Goal: Find specific page/section: Find specific page/section

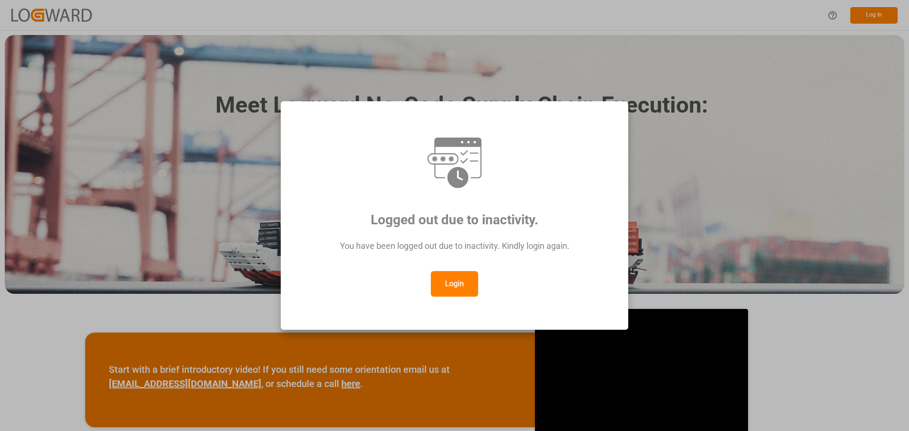
click at [610, 65] on div "Logged out due to inactivity. You have been logged out due to inactivity. Kindl…" at bounding box center [454, 215] width 909 height 431
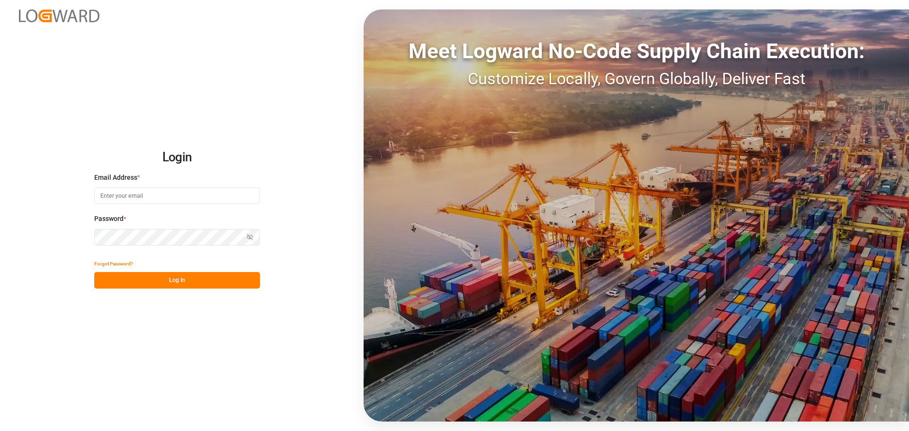
type input "[EMAIL_ADDRESS][PERSON_NAME][DOMAIN_NAME]"
click at [164, 285] on button "Log In" at bounding box center [177, 280] width 166 height 17
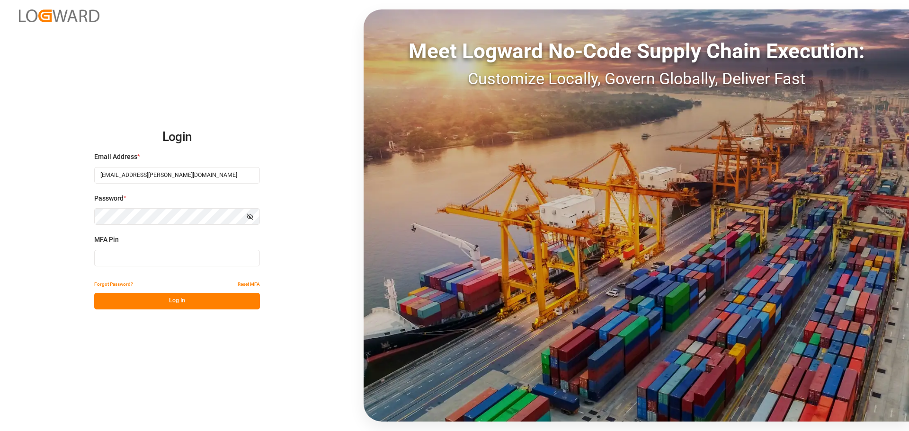
click at [174, 258] on input at bounding box center [177, 258] width 166 height 17
click at [173, 258] on input at bounding box center [177, 258] width 166 height 17
type input "598918"
click at [154, 304] on button "Log In" at bounding box center [177, 301] width 166 height 17
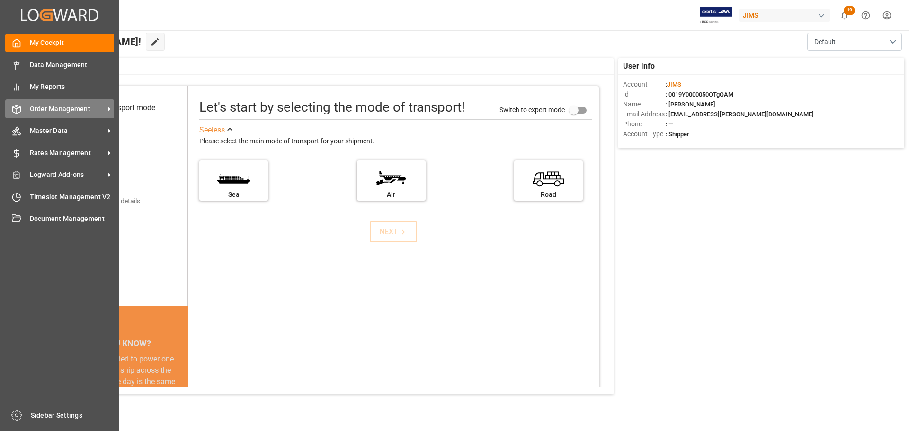
click at [24, 117] on div "Order Management Order Management" at bounding box center [59, 108] width 109 height 18
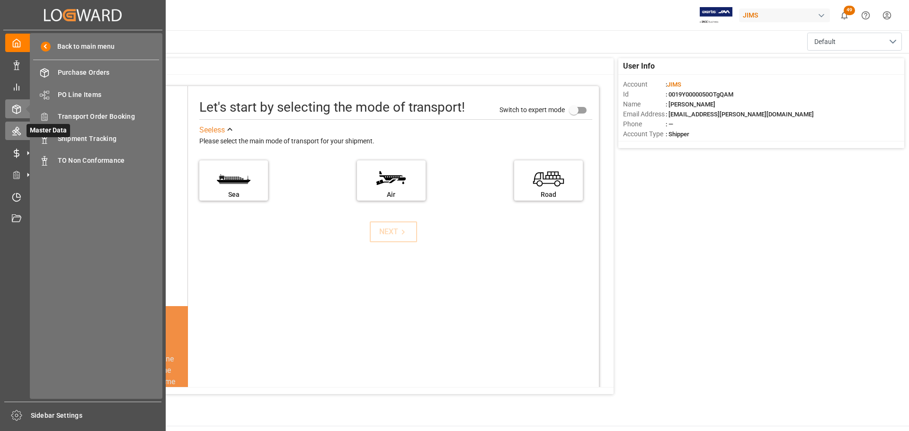
click at [17, 134] on icon at bounding box center [16, 130] width 9 height 9
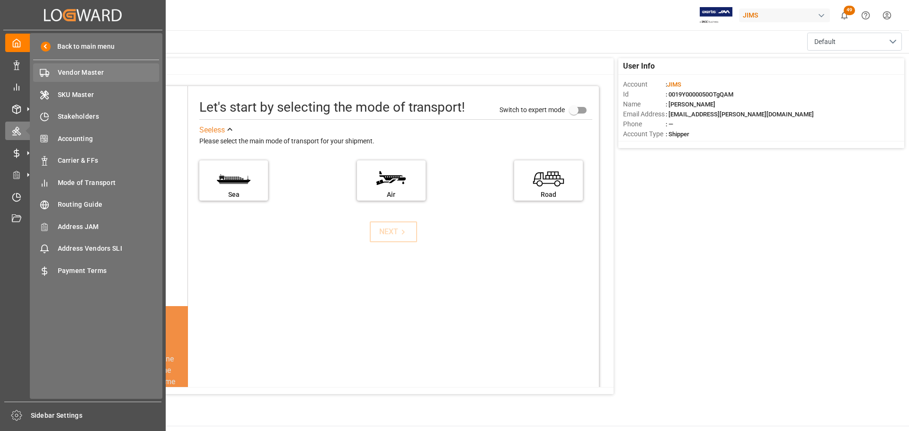
click at [74, 74] on span "Vendor Master" at bounding box center [109, 73] width 102 height 10
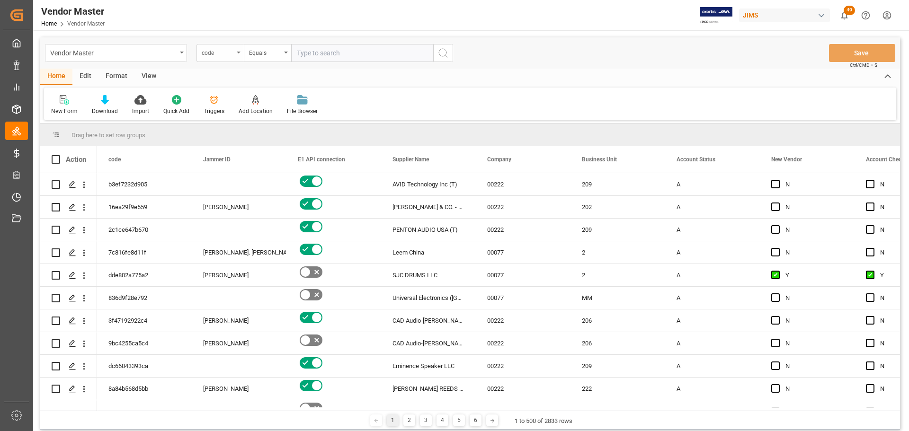
click at [224, 54] on div "code" at bounding box center [218, 51] width 32 height 11
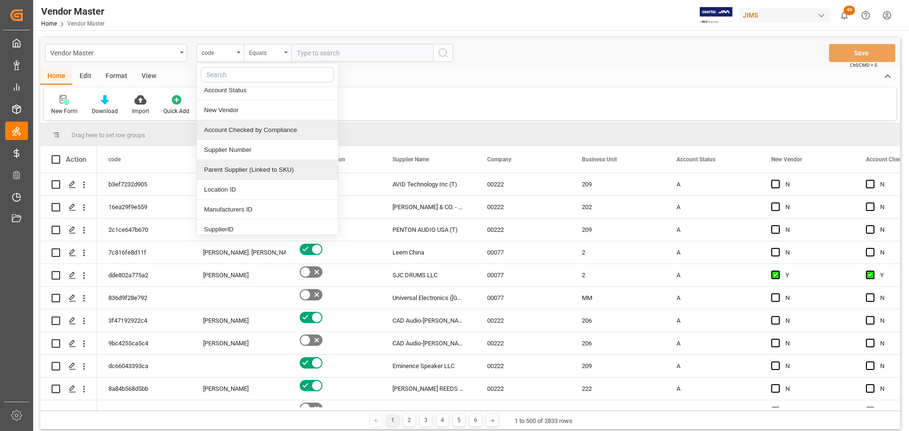
scroll to position [142, 0]
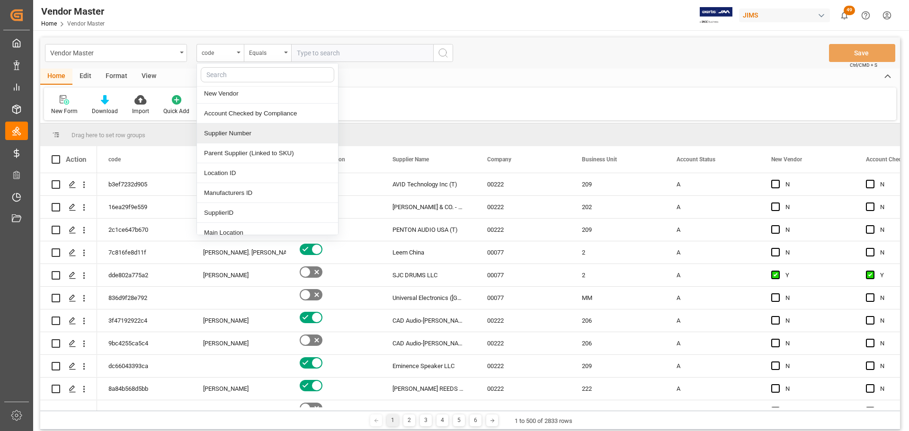
click at [248, 134] on div "Supplier Number" at bounding box center [267, 134] width 141 height 20
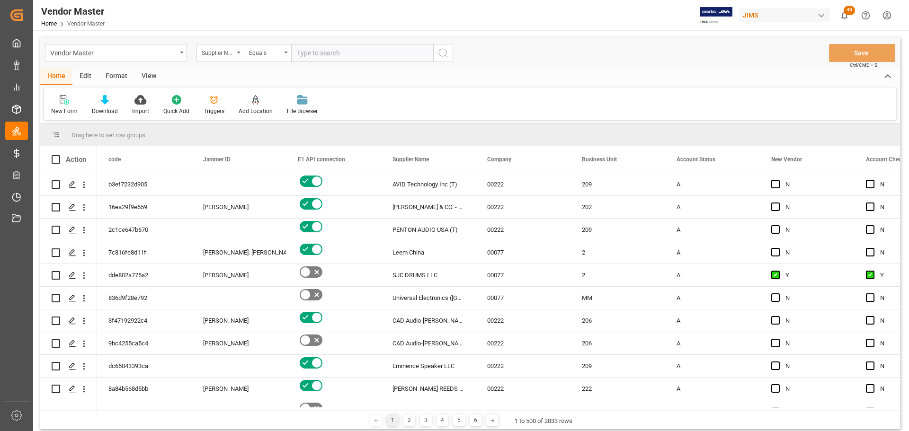
click at [327, 50] on input "text" at bounding box center [362, 53] width 142 height 18
paste input "1130"
type input "1130"
click at [446, 52] on circle "search button" at bounding box center [443, 53] width 8 height 8
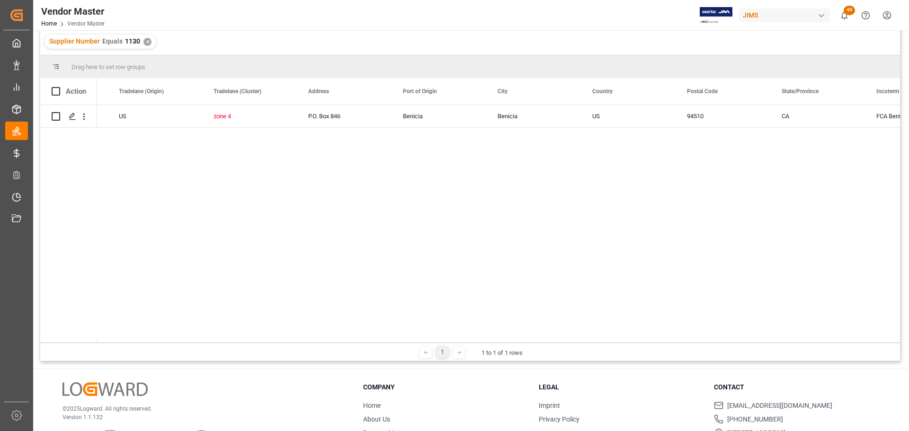
scroll to position [0, 1837]
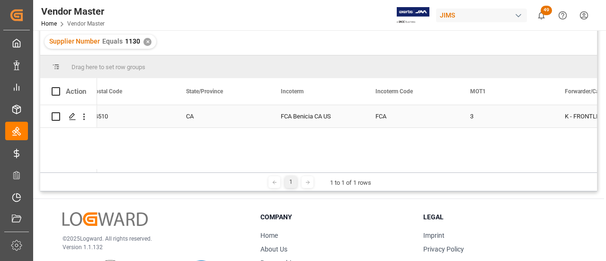
click at [307, 117] on div "FCA Benicia CA US" at bounding box center [316, 116] width 95 height 22
click at [322, 115] on div "FCA Benicia CA US" at bounding box center [316, 116] width 95 height 22
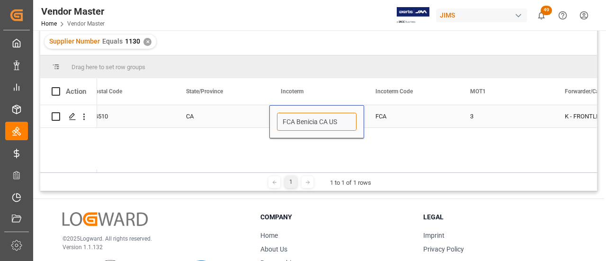
click at [327, 124] on input "FCA Benicia CA US" at bounding box center [317, 122] width 80 height 18
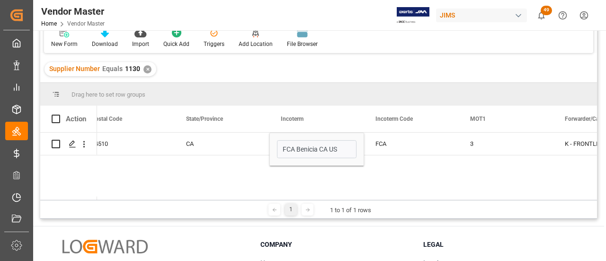
scroll to position [47, 0]
